Goal: Find specific page/section: Find specific page/section

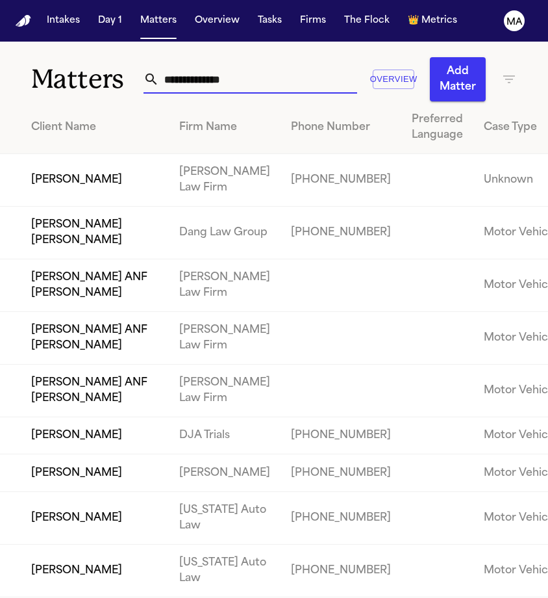
click at [226, 65] on input "text" at bounding box center [258, 79] width 198 height 29
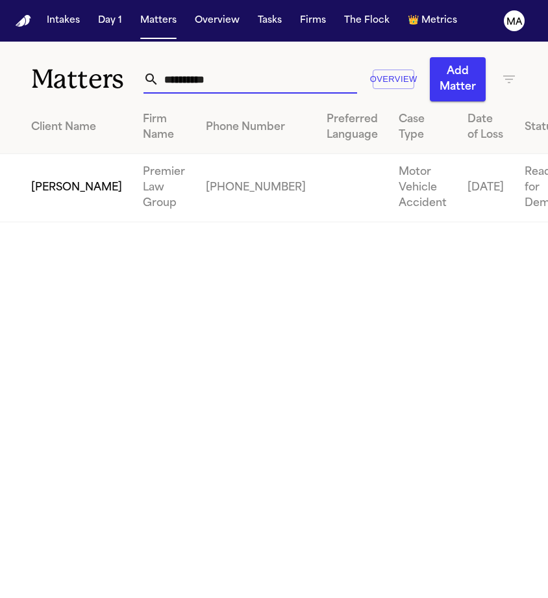
type input "**********"
drag, startPoint x: 189, startPoint y: 75, endPoint x: 53, endPoint y: 122, distance: 144.5
click at [53, 154] on td "[PERSON_NAME]" at bounding box center [66, 188] width 133 height 68
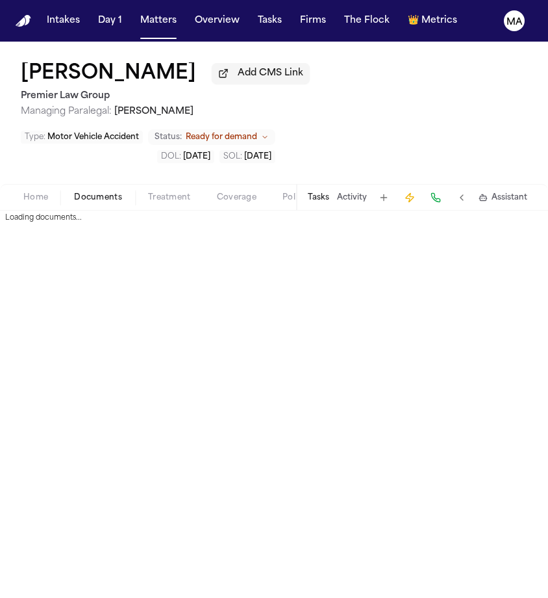
click at [66, 204] on span "button" at bounding box center [98, 204] width 64 height 1
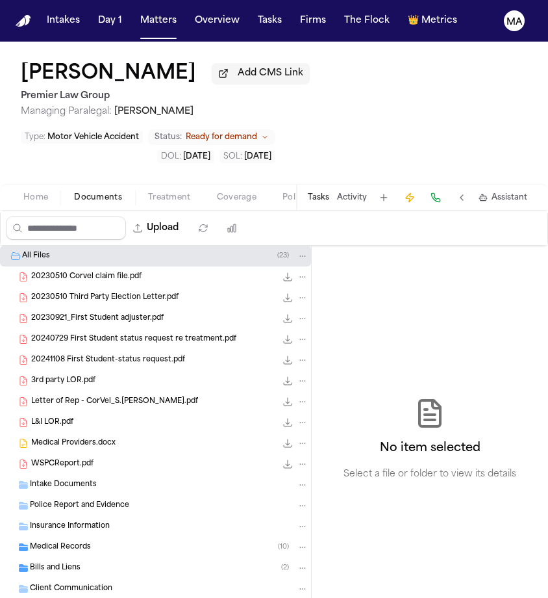
click at [71, 562] on div "Bills and Liens ( 2 )" at bounding box center [169, 568] width 279 height 12
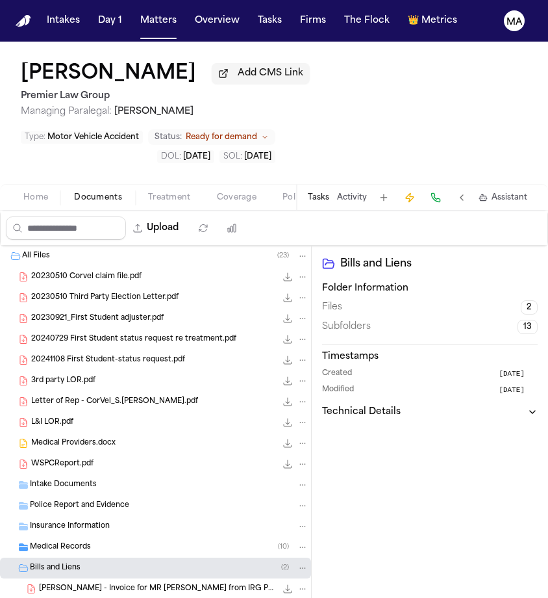
click at [84, 578] on div "[PERSON_NAME] - Invoice for MR [PERSON_NAME] from IRG Physical Therapy - [DATE]…" at bounding box center [155, 588] width 311 height 21
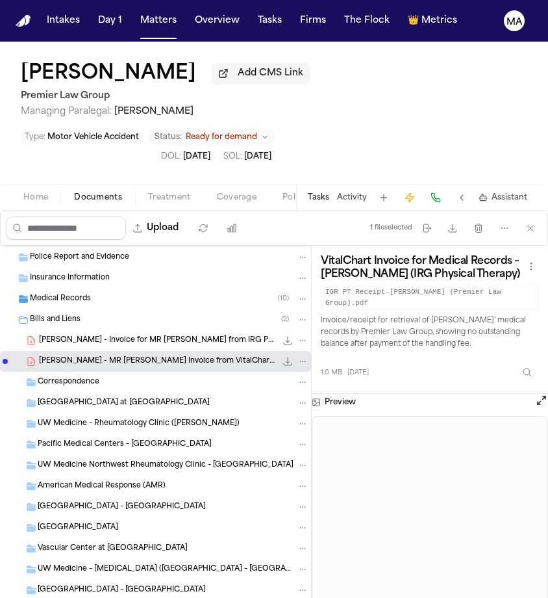
scroll to position [248, 0]
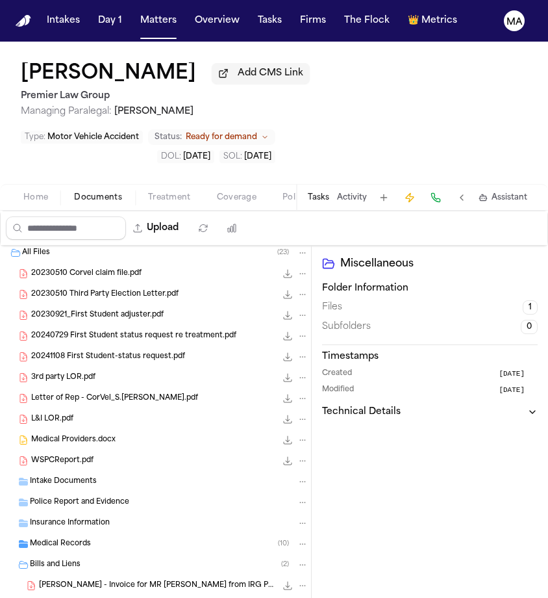
scroll to position [1, 0]
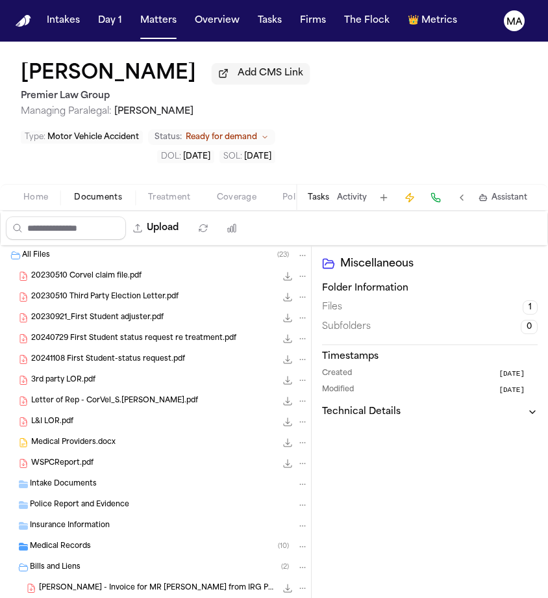
click at [82, 541] on div "Medical Records ( 10 )" at bounding box center [169, 547] width 279 height 12
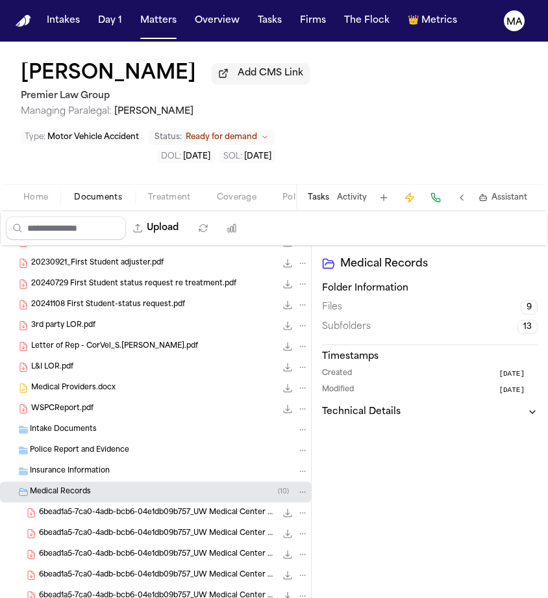
scroll to position [62, 0]
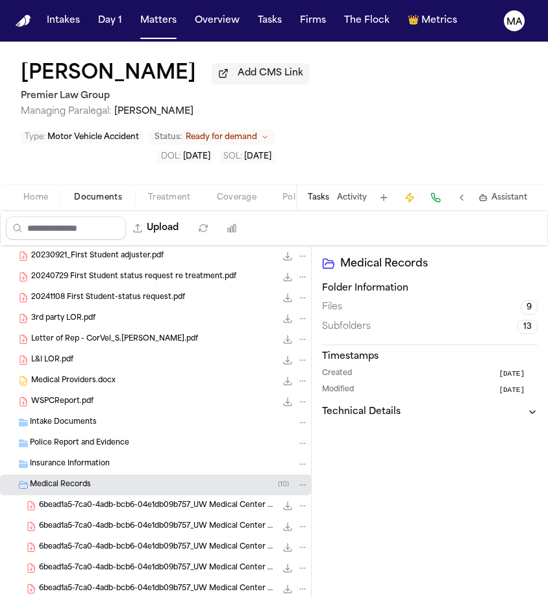
click at [78, 495] on div "6bead1a5-7ca0-4adb-bcb6-04e1db09b757_UW Medical Center Records_Sharon Jones_Par…" at bounding box center [155, 505] width 311 height 21
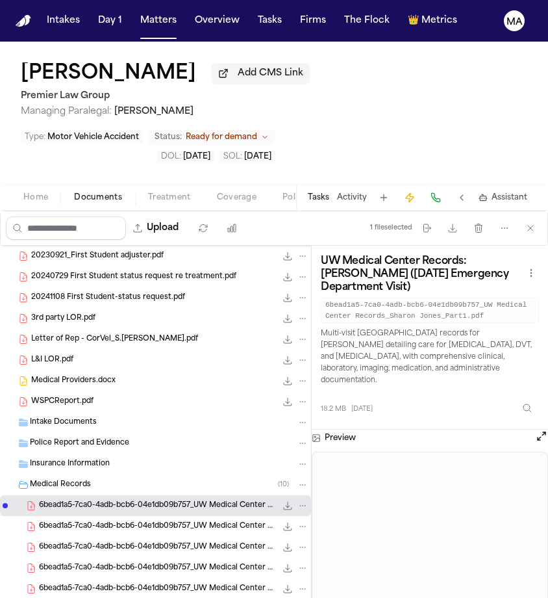
click at [69, 516] on div "6bead1a5-7ca0-4adb-bcb6-04e1db09b757_UW Medical Center Records_Sharon Jones_Par…" at bounding box center [155, 526] width 311 height 21
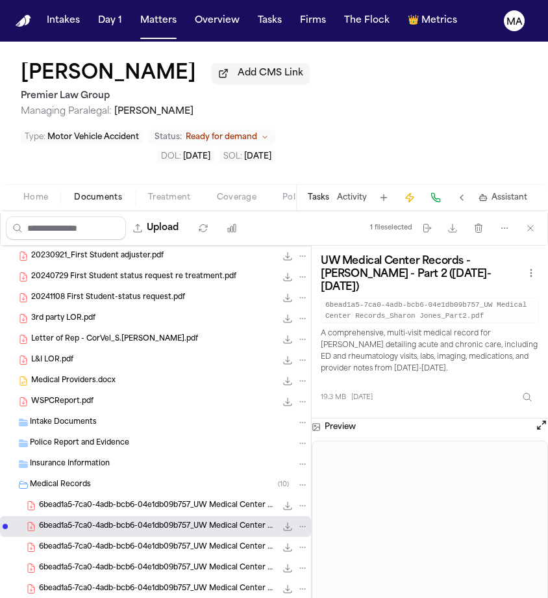
click at [69, 537] on div "6bead1a5-7ca0-4adb-bcb6-04e1db09b757_UW Medical Center Records_Sharon Jones_Par…" at bounding box center [155, 547] width 311 height 21
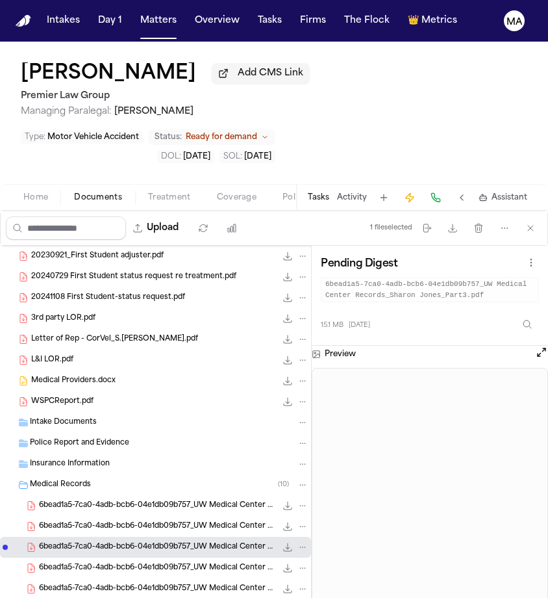
click at [64, 558] on div "6bead1a5-7ca0-4adb-bcb6-04e1db09b757_UW Medical Center Records_Sharon Jones_Par…" at bounding box center [155, 568] width 311 height 21
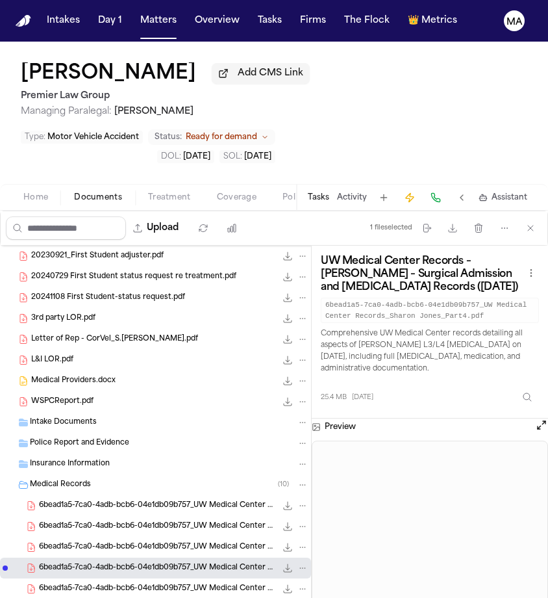
click at [67, 584] on span "6bead1a5-7ca0-4adb-bcb6-04e1db09b757_UW Medical Center Records_Sharon Jones_Par…" at bounding box center [157, 589] width 237 height 11
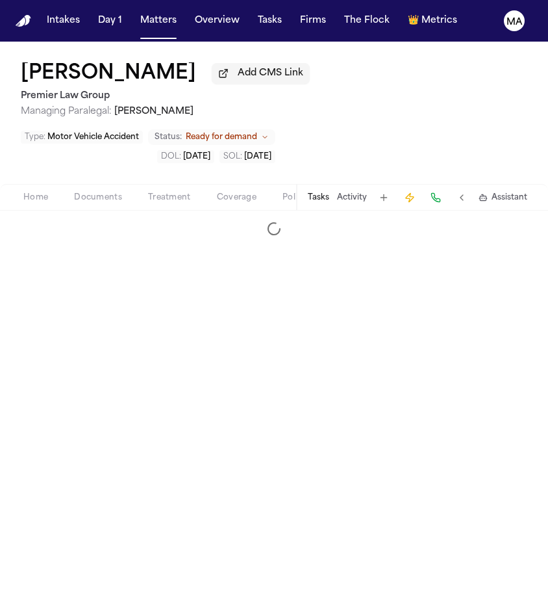
click at [478, 192] on span "Demand" at bounding box center [495, 197] width 35 height 10
select select "**********"
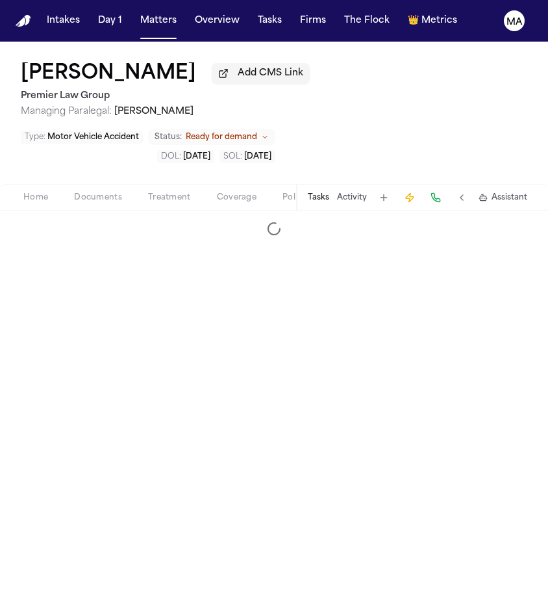
select select "**********"
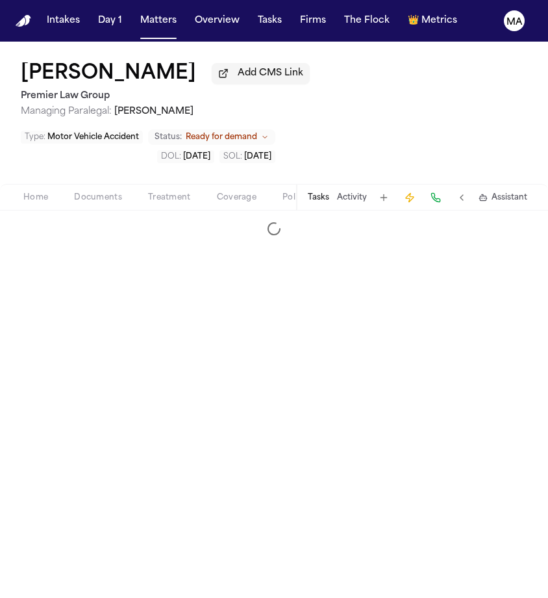
select select "**********"
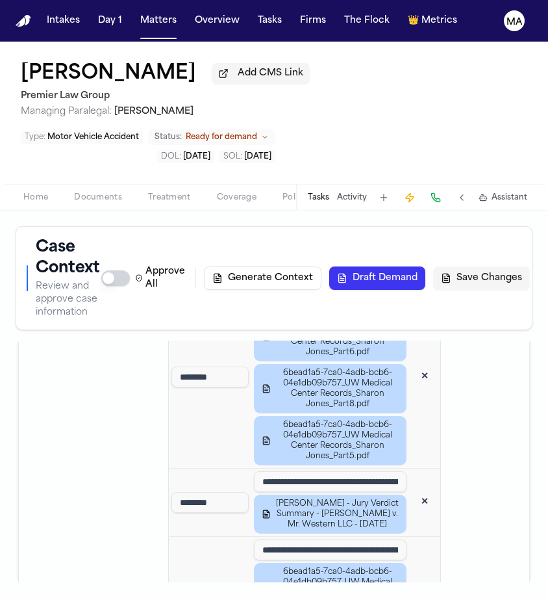
scroll to position [3064, 0]
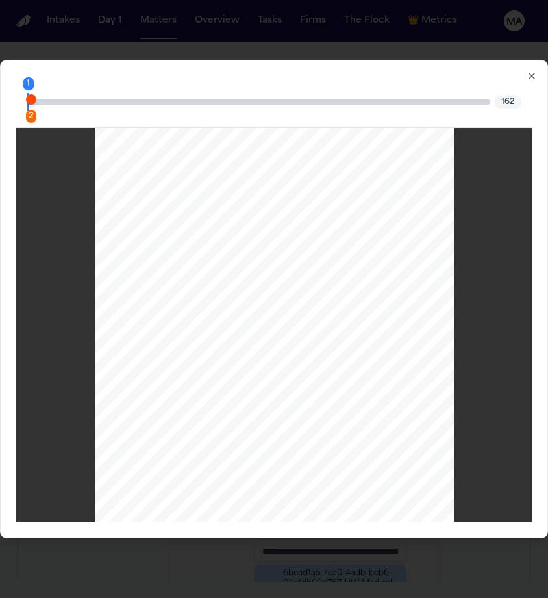
scroll to position [472, 0]
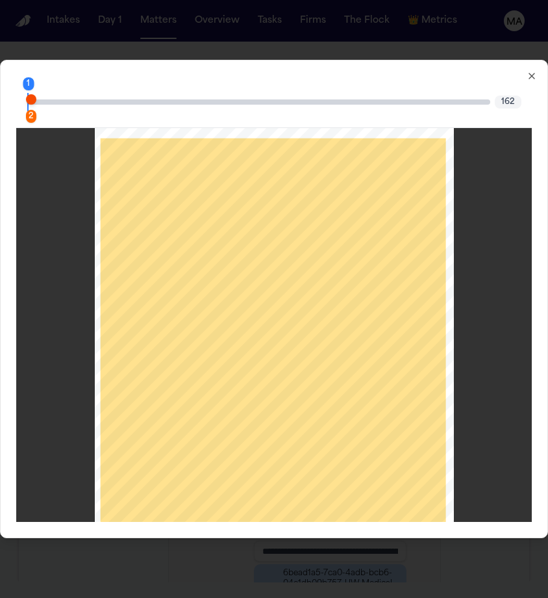
click at [36, 110] on div "2" at bounding box center [31, 116] width 10 height 13
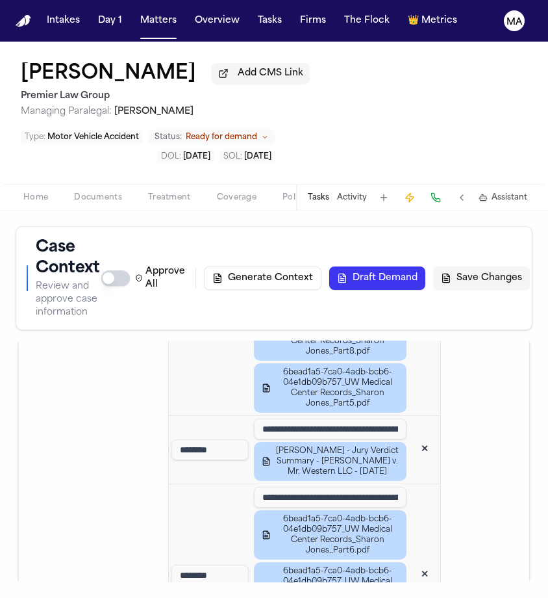
scroll to position [3119, 0]
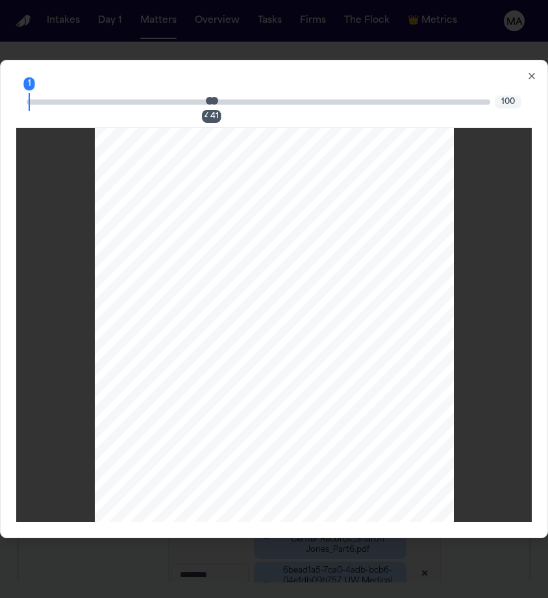
click at [222, 110] on div "41" at bounding box center [215, 116] width 14 height 13
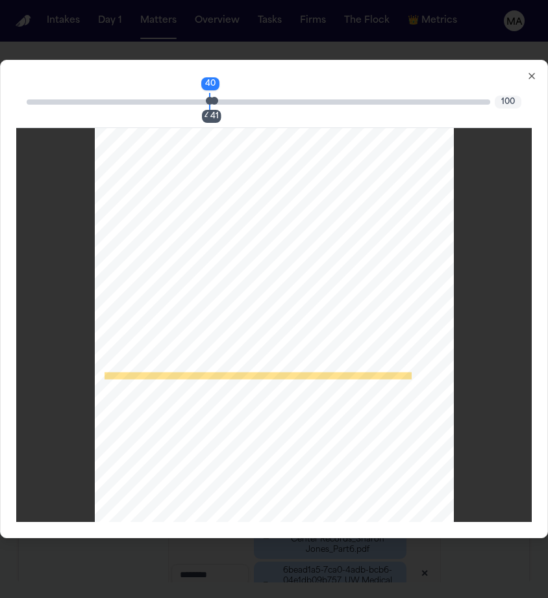
click at [222, 110] on div "41" at bounding box center [215, 116] width 14 height 13
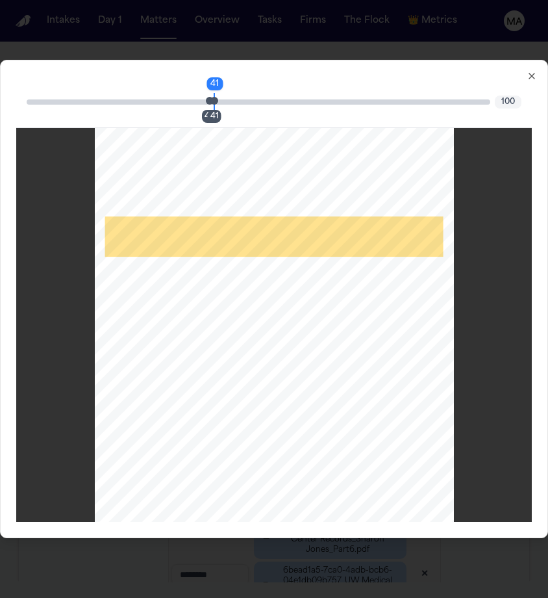
click at [222, 110] on div "41" at bounding box center [215, 116] width 14 height 13
click at [527, 71] on icon "button" at bounding box center [532, 76] width 10 height 10
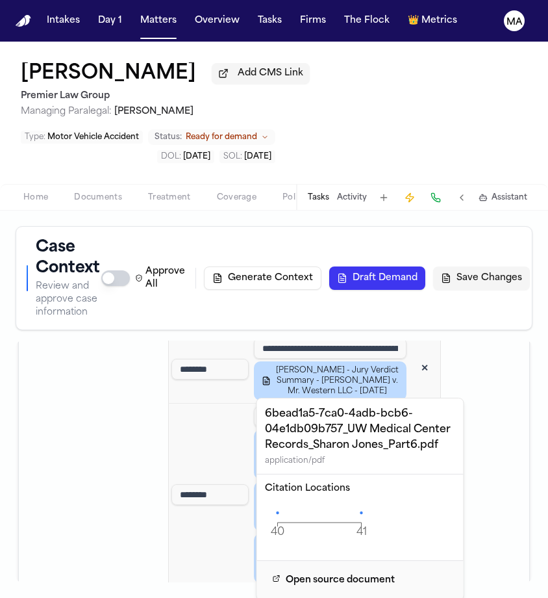
scroll to position [3199, 0]
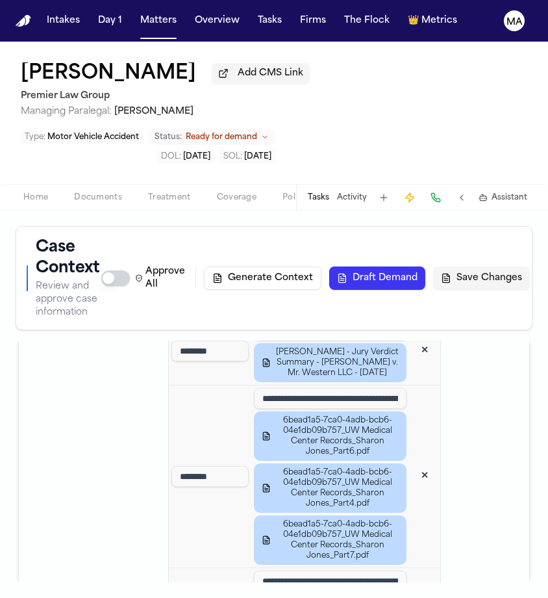
scroll to position [3211, 0]
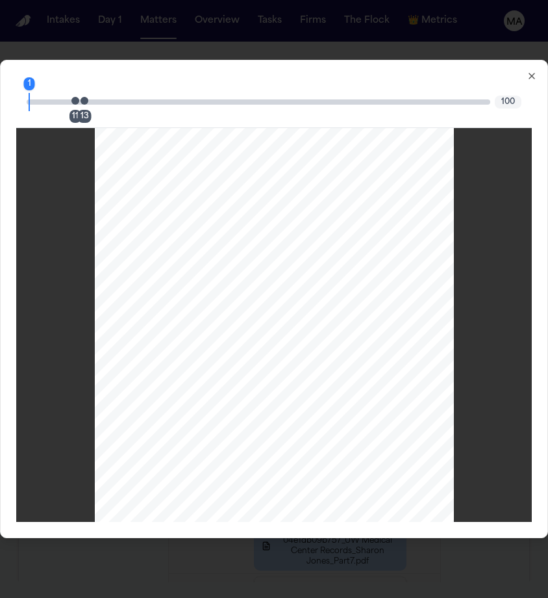
click at [81, 110] on div "11" at bounding box center [76, 116] width 12 height 13
click at [92, 110] on div "13" at bounding box center [85, 116] width 14 height 13
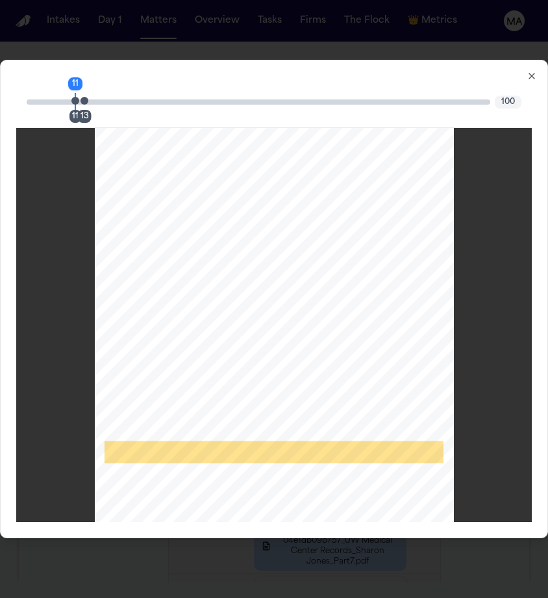
click at [81, 110] on div "11" at bounding box center [76, 116] width 12 height 13
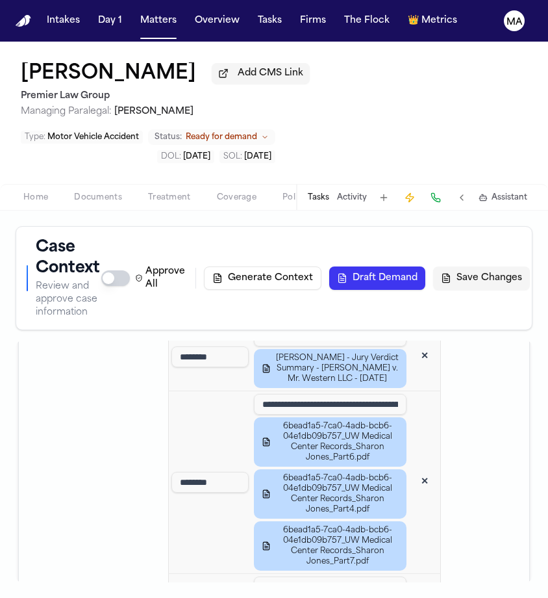
click at [74, 192] on span "Documents" at bounding box center [98, 197] width 48 height 10
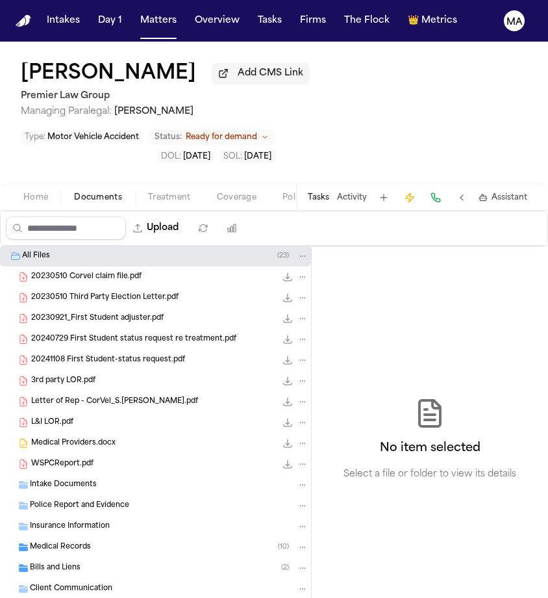
click at [80, 541] on div "Medical Records ( 10 )" at bounding box center [169, 547] width 279 height 12
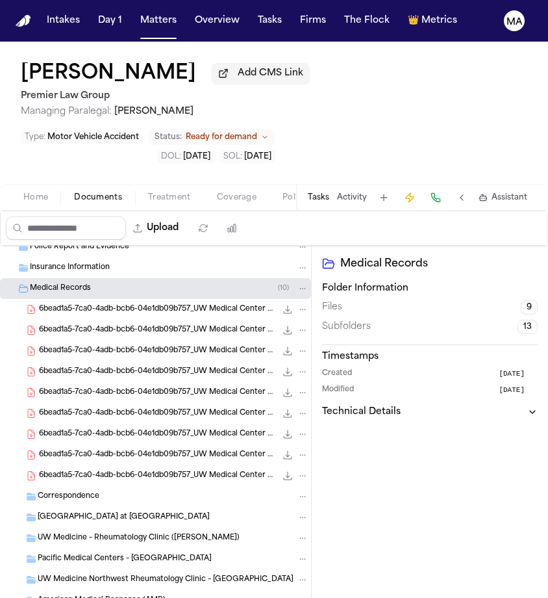
scroll to position [296, 0]
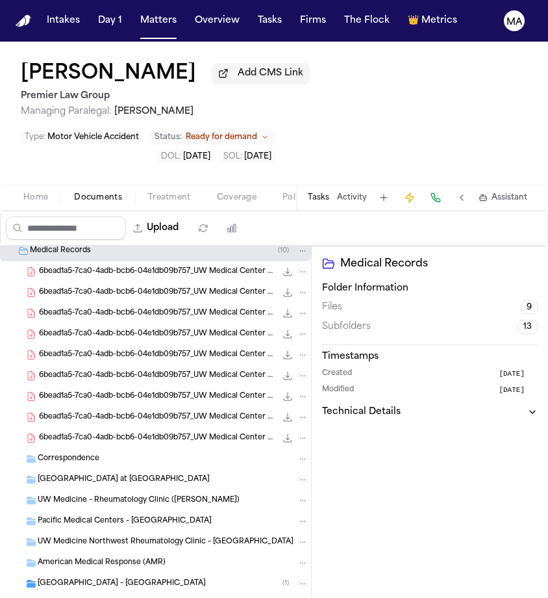
click at [85, 433] on span "6bead1a5-7ca0-4adb-bcb6-04e1db09b757_UW Medical Center Records_Sharon Jones_Par…" at bounding box center [157, 438] width 237 height 11
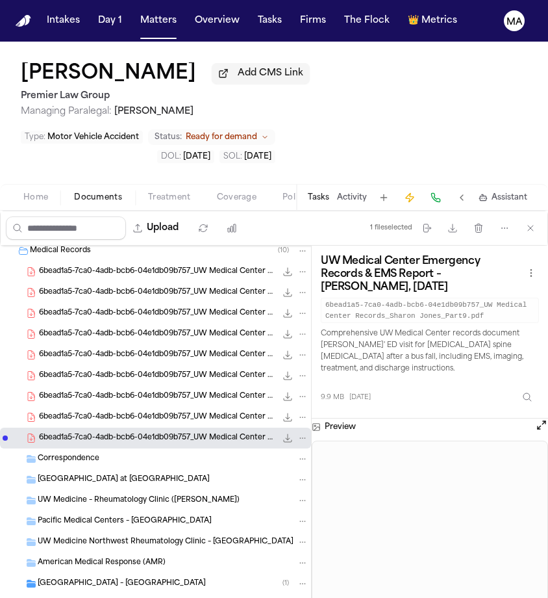
click at [86, 407] on div "6bead1a5-7ca0-4adb-bcb6-04e1db09b757_UW Medical Center Records_Sharon Jones_Par…" at bounding box center [155, 417] width 311 height 21
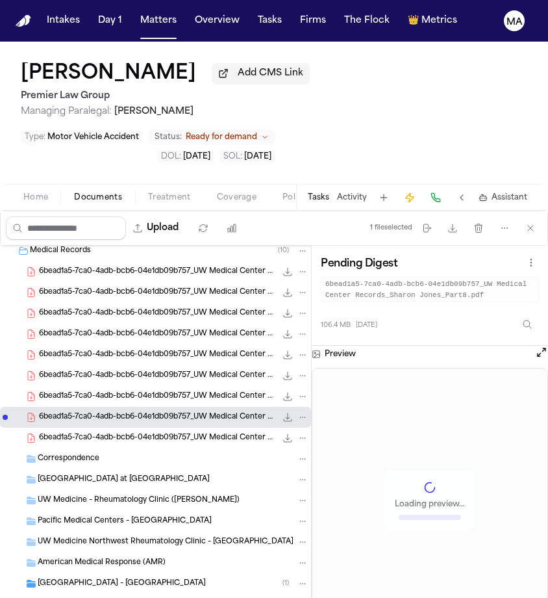
click at [79, 391] on span "6bead1a5-7ca0-4adb-bcb6-04e1db09b757_UW Medical Center Records_Sharon Jones_Par…" at bounding box center [157, 396] width 237 height 11
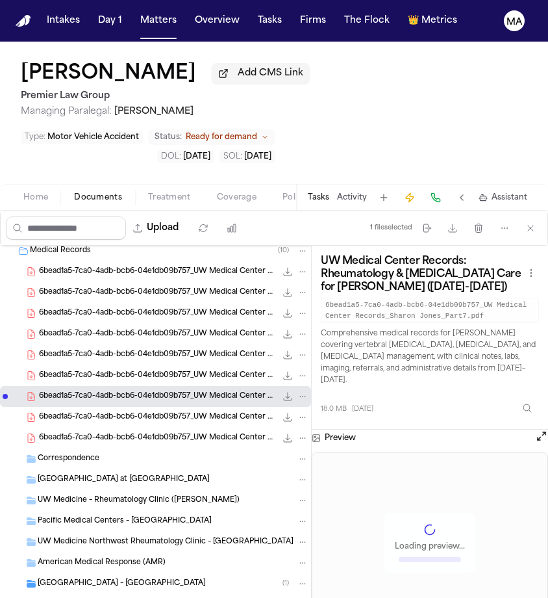
click at [77, 365] on div "6bead1a5-7ca0-4adb-bcb6-04e1db09b757_UW Medical Center Records_Sharon Jones_Par…" at bounding box center [155, 375] width 311 height 21
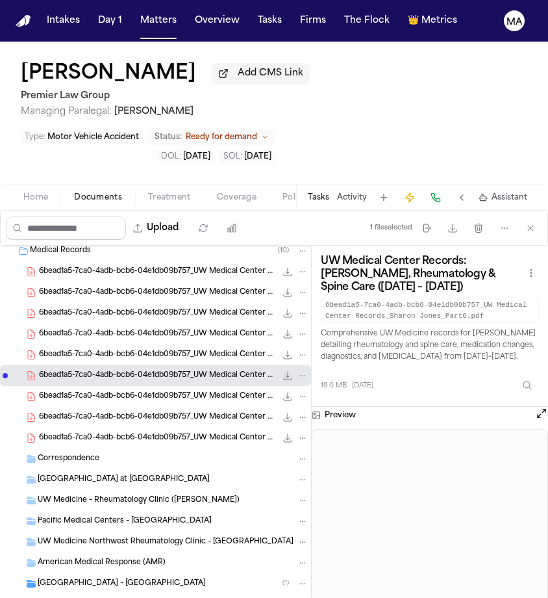
click at [77, 324] on div "6bead1a5-7ca0-4adb-bcb6-04e1db09b757_UW Medical Center Records_Sharon Jones_Par…" at bounding box center [155, 334] width 311 height 21
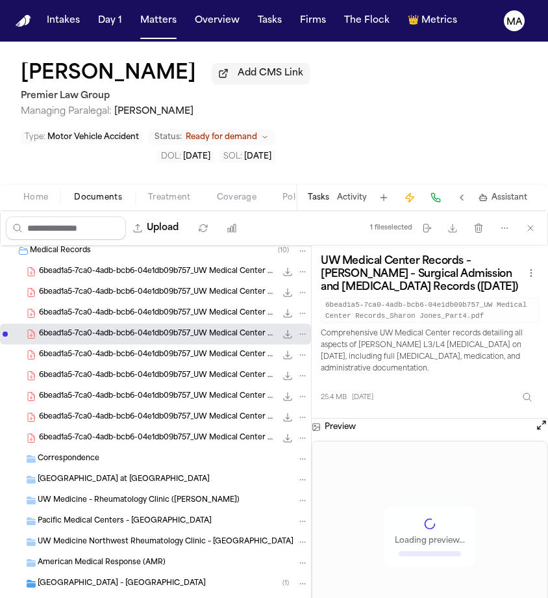
click at [79, 350] on span "6bead1a5-7ca0-4adb-bcb6-04e1db09b757_UW Medical Center Records_Sharon Jones_Par…" at bounding box center [157, 355] width 237 height 11
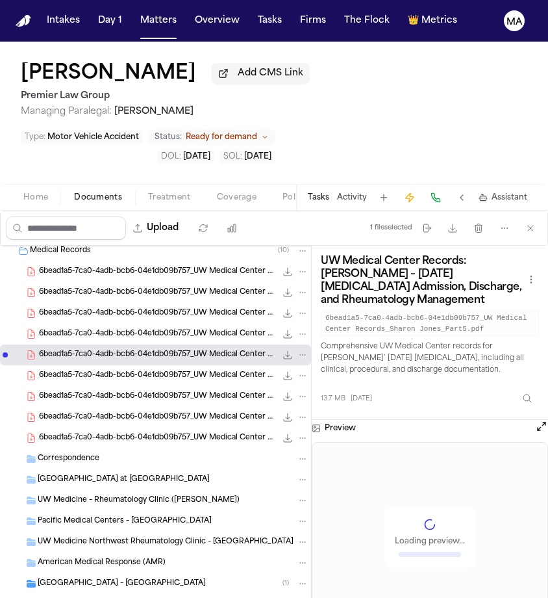
click at [76, 308] on span "6bead1a5-7ca0-4adb-bcb6-04e1db09b757_UW Medical Center Records_Sharon Jones_Par…" at bounding box center [157, 313] width 237 height 11
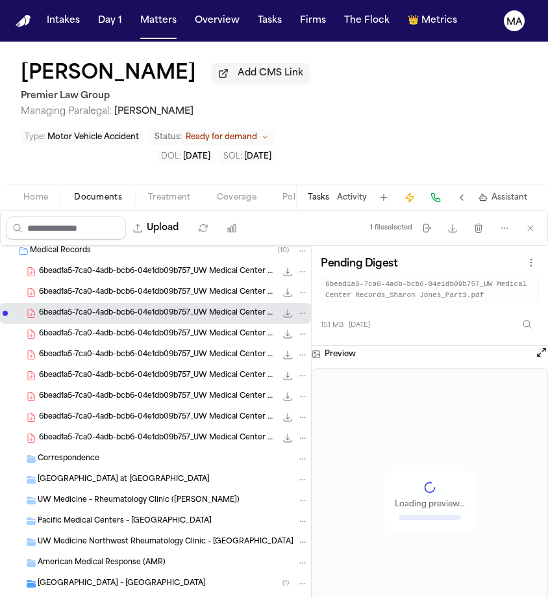
click at [73, 287] on span "6bead1a5-7ca0-4adb-bcb6-04e1db09b757_UW Medical Center Records_Sharon Jones_Par…" at bounding box center [157, 292] width 237 height 11
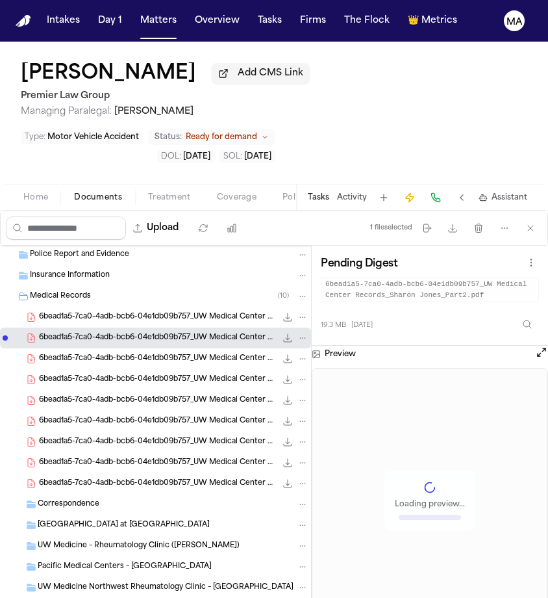
scroll to position [244, 0]
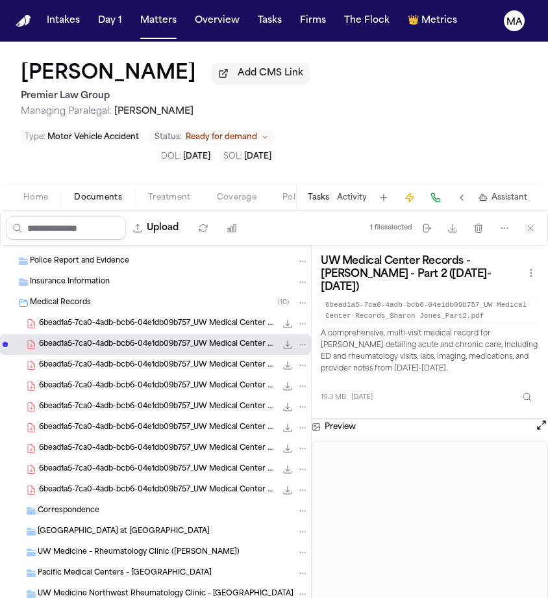
click at [58, 313] on div "6bead1a5-7ca0-4adb-bcb6-04e1db09b757_UW Medical Center Records_Sharon Jones_Par…" at bounding box center [155, 323] width 311 height 21
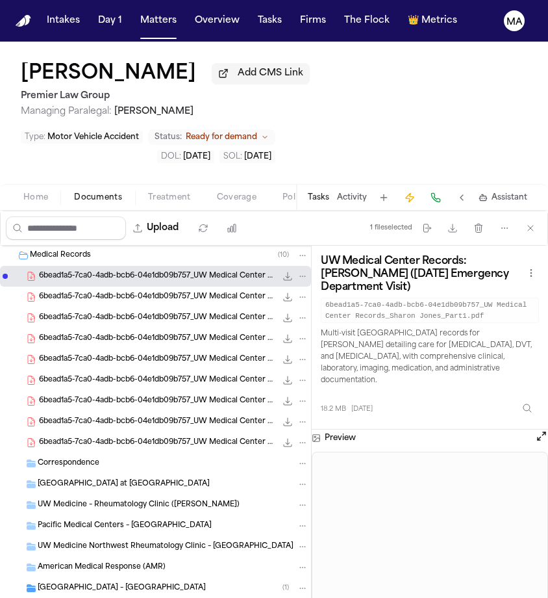
scroll to position [392, 0]
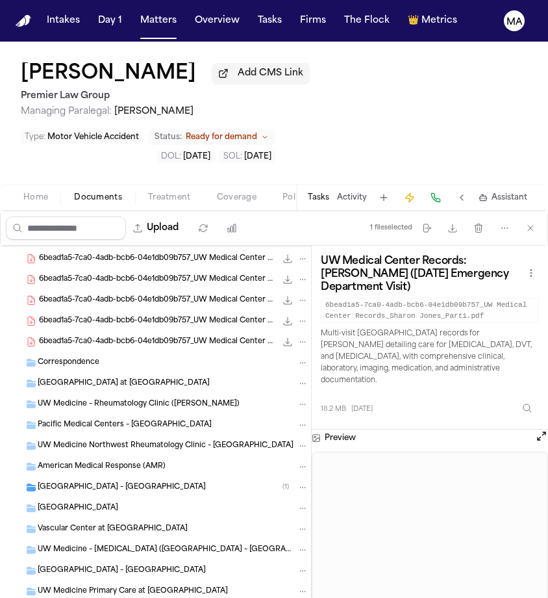
click at [90, 482] on span "[GEOGRAPHIC_DATA] – [GEOGRAPHIC_DATA]" at bounding box center [122, 487] width 168 height 11
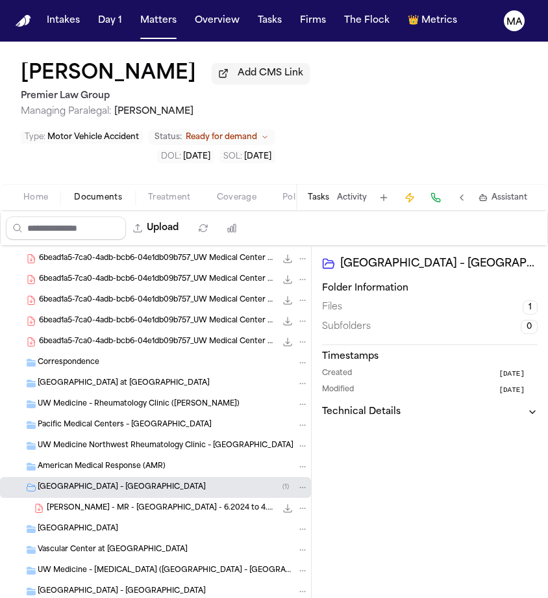
click at [83, 503] on span "[PERSON_NAME] - MR - [GEOGRAPHIC_DATA] - 6.2024 to 4.2025" at bounding box center [161, 508] width 229 height 11
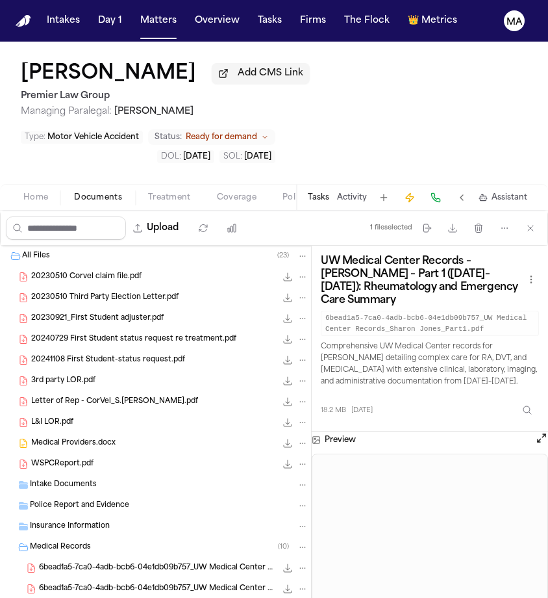
scroll to position [0, 0]
click at [78, 454] on div "WSPCReport.pdf 90.4 KB • PDF" at bounding box center [155, 464] width 311 height 21
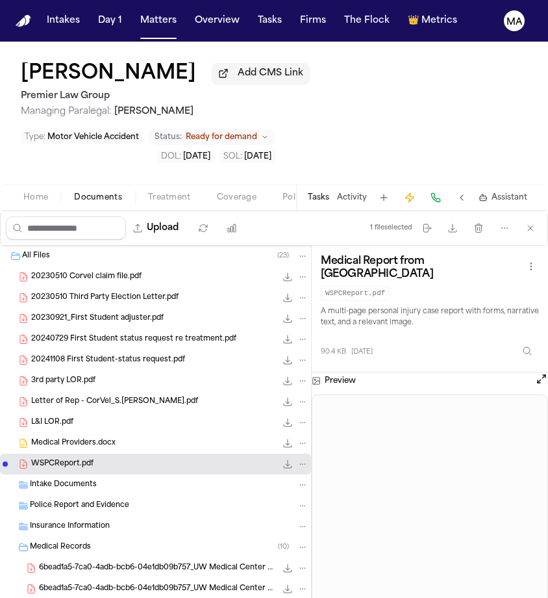
click at [71, 438] on span "Medical Providers.docx" at bounding box center [73, 443] width 84 height 11
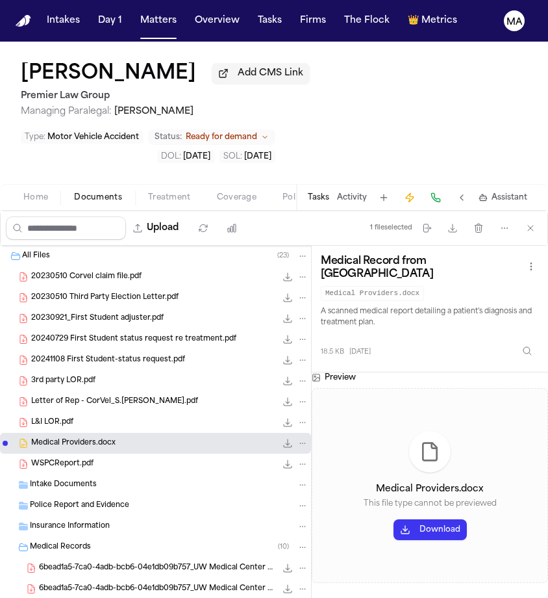
click at [85, 272] on span "20230510 Corvel claim file.pdf" at bounding box center [86, 277] width 110 height 11
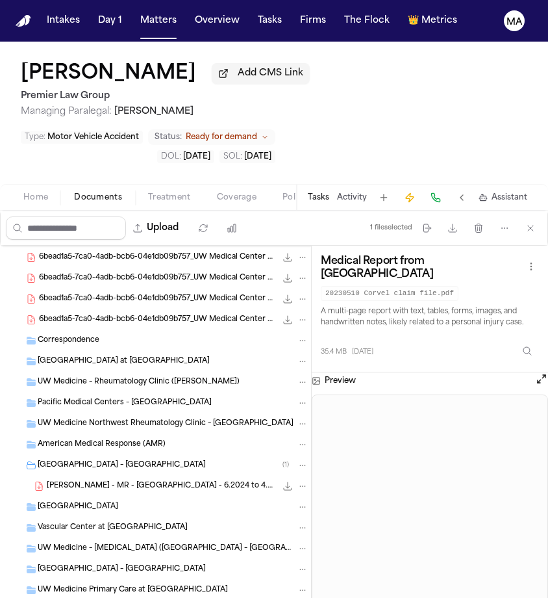
scroll to position [414, 0]
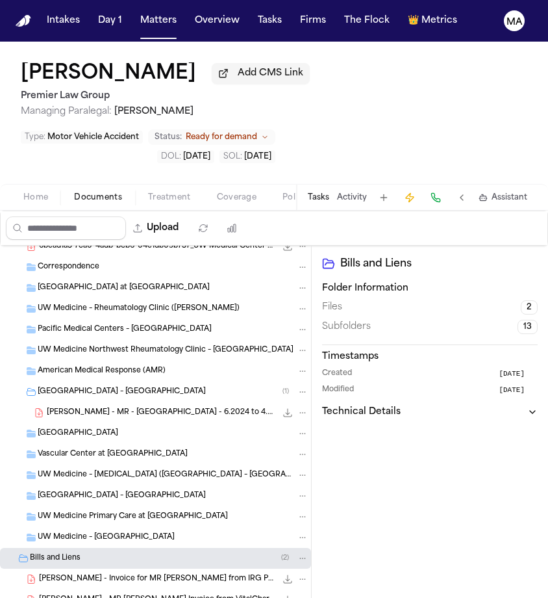
scroll to position [506, 0]
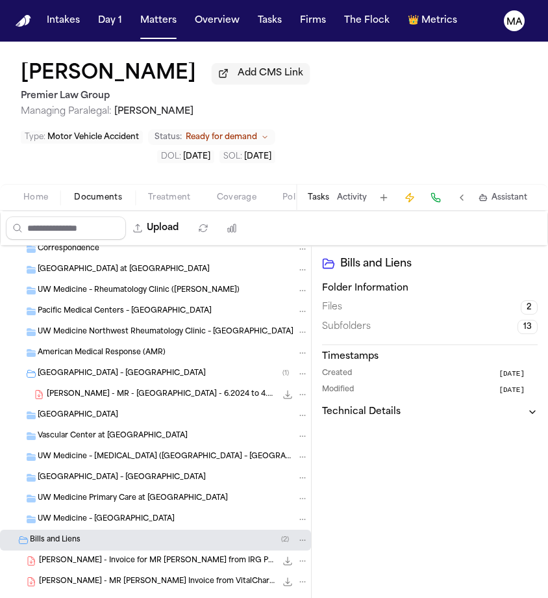
click at [90, 571] on div "[PERSON_NAME] - MR [PERSON_NAME] Invoice from VitalChart for IRG PT - [DATE] 1.…" at bounding box center [155, 581] width 311 height 21
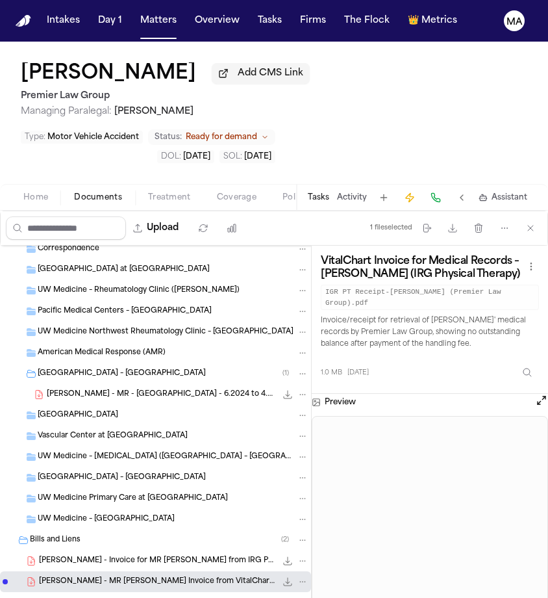
click at [87, 556] on span "[PERSON_NAME] - Invoice for MR [PERSON_NAME] from IRG Physical Therapy - [DATE]" at bounding box center [157, 561] width 237 height 11
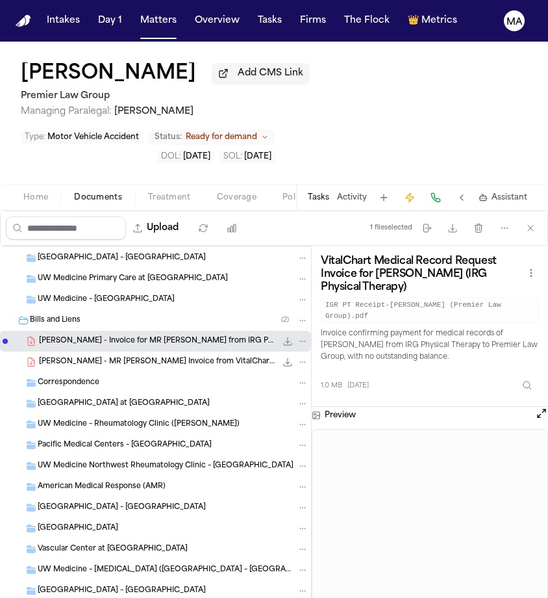
scroll to position [0, 0]
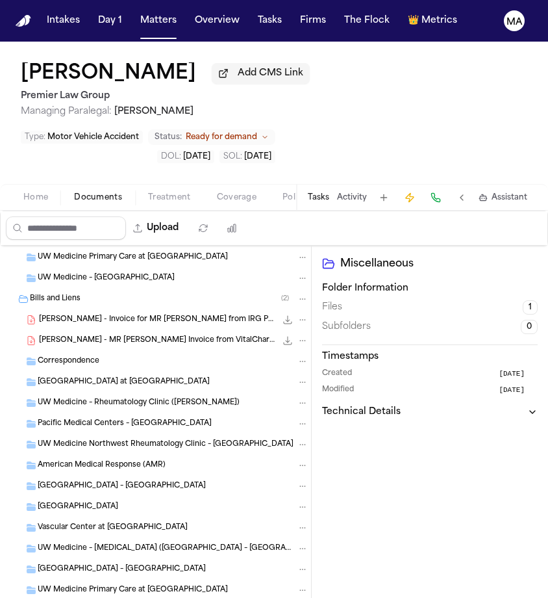
scroll to position [747, 0]
